Goal: Navigation & Orientation: Go to known website

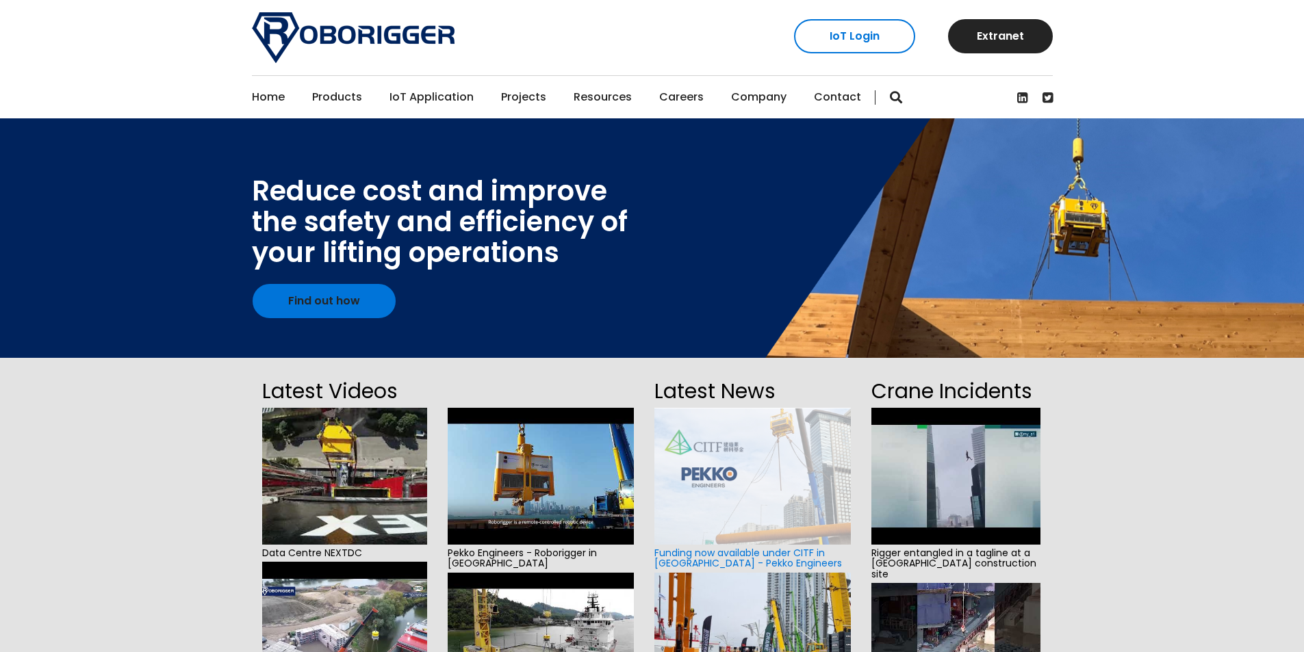
click at [837, 38] on link "IoT Login" at bounding box center [854, 36] width 121 height 34
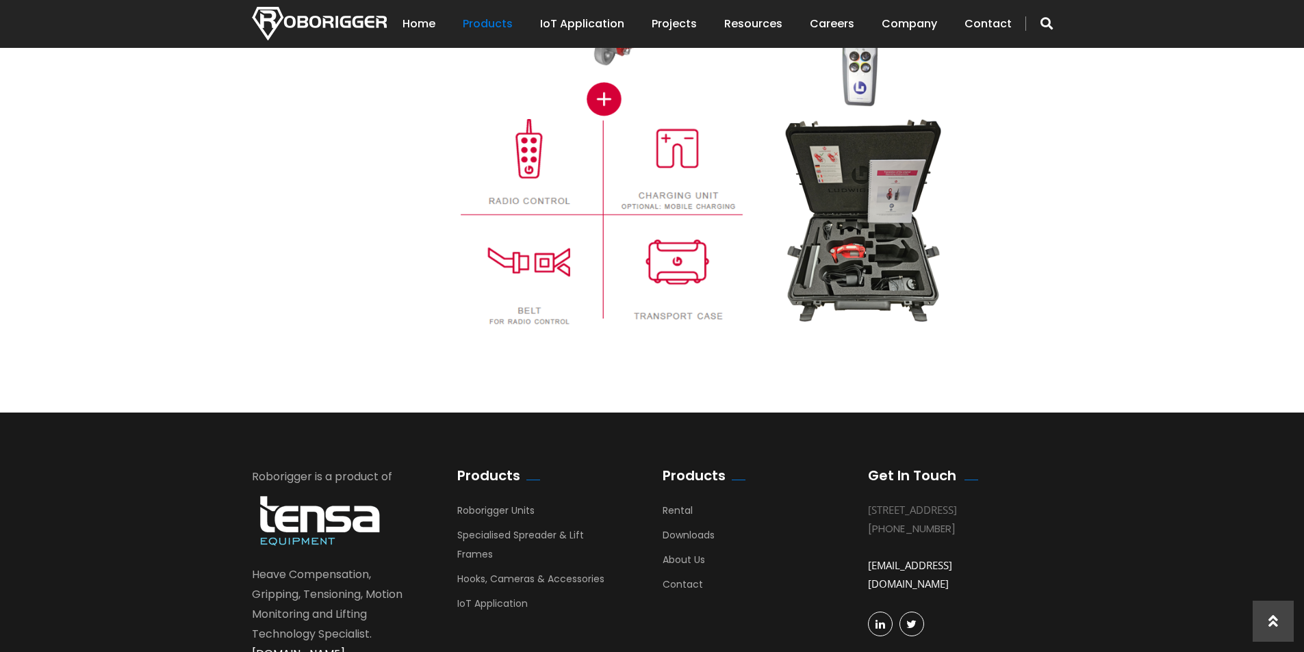
scroll to position [1781, 0]
